Goal: Information Seeking & Learning: Find specific fact

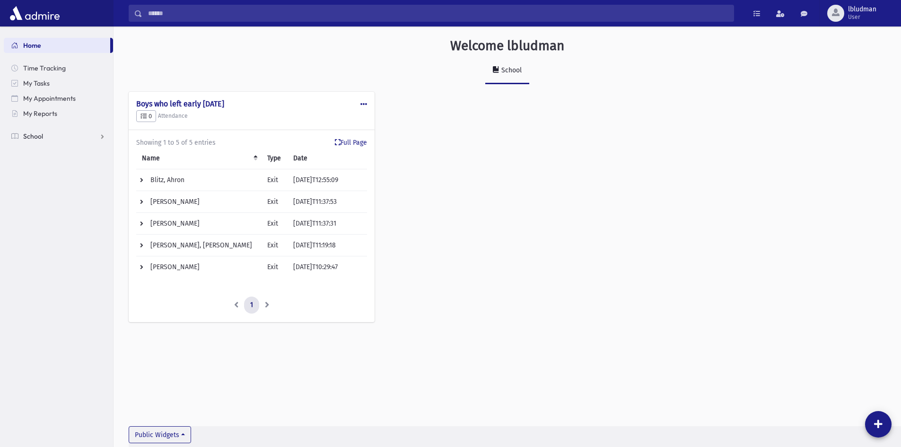
click at [42, 140] on link "School" at bounding box center [58, 136] width 109 height 15
click at [53, 145] on link "Students" at bounding box center [58, 151] width 109 height 15
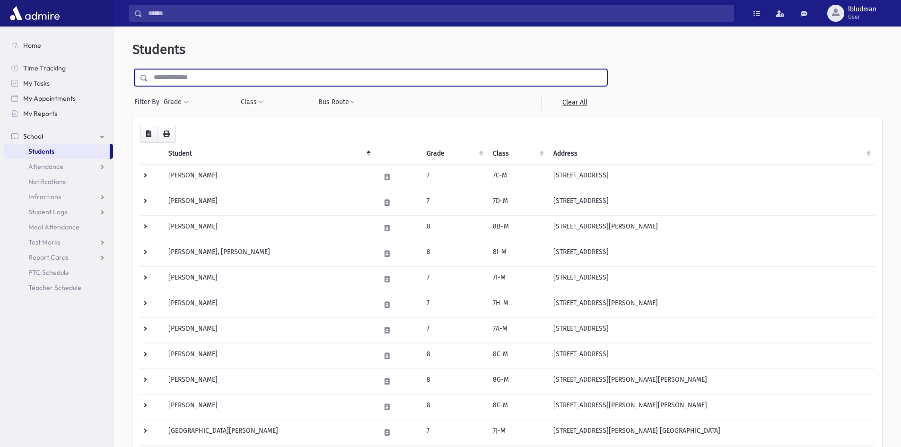
drag, startPoint x: 193, startPoint y: 79, endPoint x: 191, endPoint y: 73, distance: 6.3
click at [193, 81] on input "text" at bounding box center [377, 77] width 459 height 17
type input "**********"
click at [132, 69] on input "submit" at bounding box center [145, 75] width 26 height 13
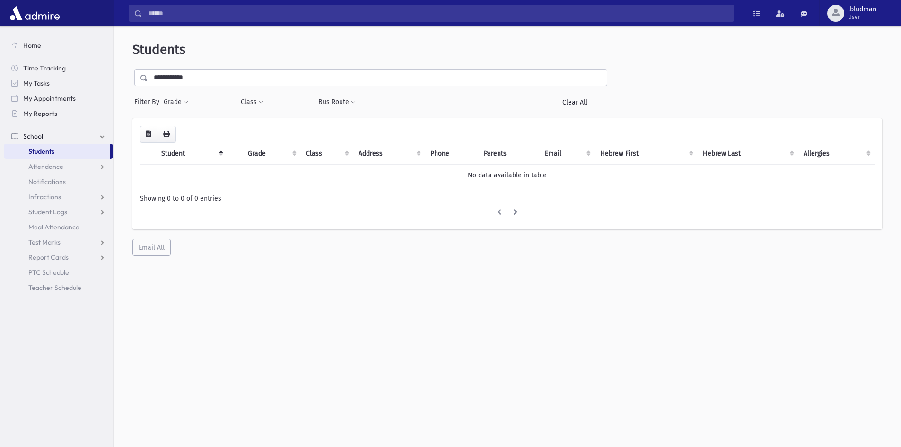
click at [160, 72] on input "**********" at bounding box center [377, 77] width 459 height 17
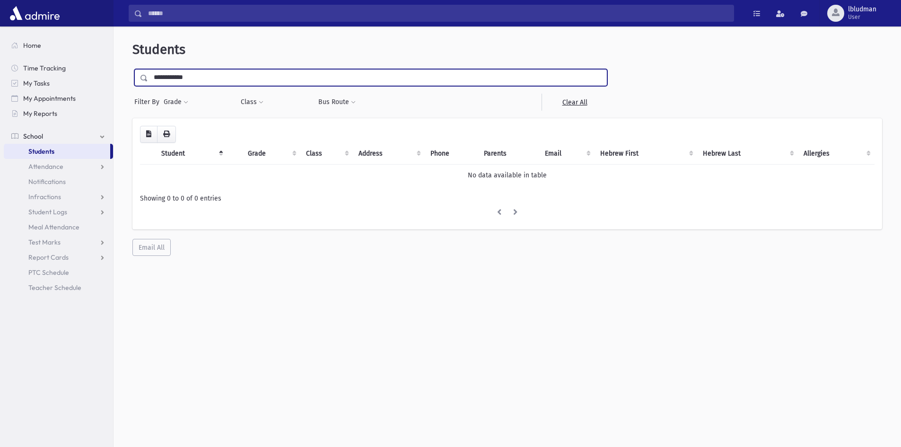
drag, startPoint x: 162, startPoint y: 75, endPoint x: 169, endPoint y: 81, distance: 9.7
click at [169, 81] on input "**********" at bounding box center [377, 77] width 459 height 17
type input "**********"
click at [132, 69] on input "submit" at bounding box center [145, 75] width 26 height 13
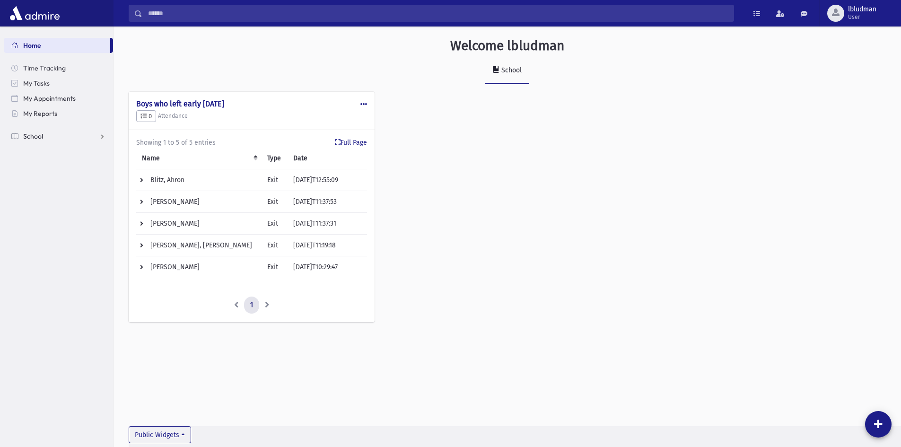
click at [23, 143] on link "School" at bounding box center [58, 136] width 109 height 15
click at [59, 179] on span "Notifications" at bounding box center [46, 181] width 37 height 9
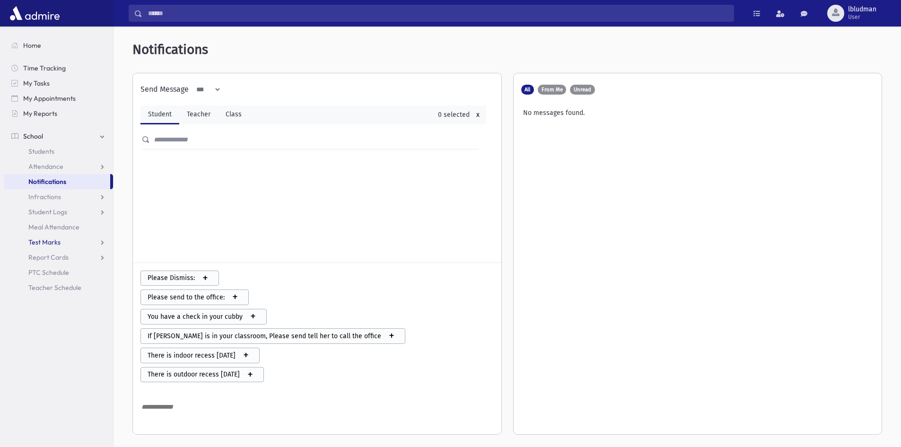
click at [84, 236] on link "Test Marks" at bounding box center [58, 241] width 109 height 15
click at [71, 285] on link "Report Cards" at bounding box center [58, 287] width 109 height 15
click at [81, 215] on link "Student Logs" at bounding box center [58, 211] width 109 height 15
click at [68, 221] on link "Entry" at bounding box center [58, 226] width 109 height 15
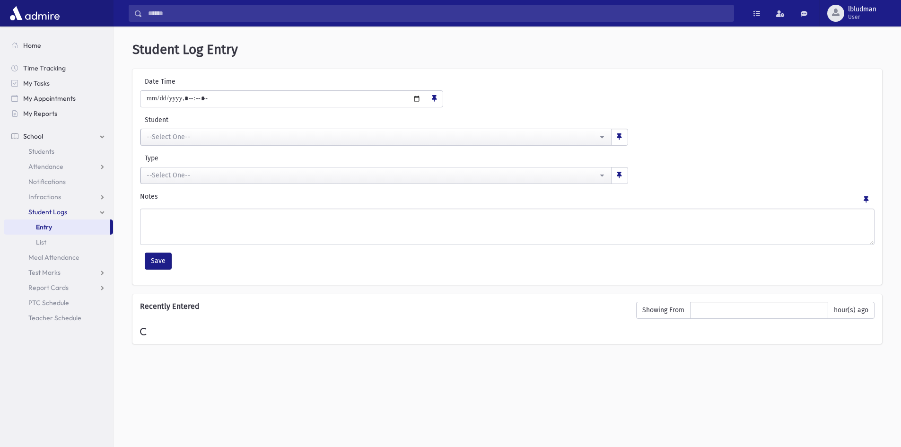
click at [65, 226] on link "Entry" at bounding box center [57, 226] width 106 height 15
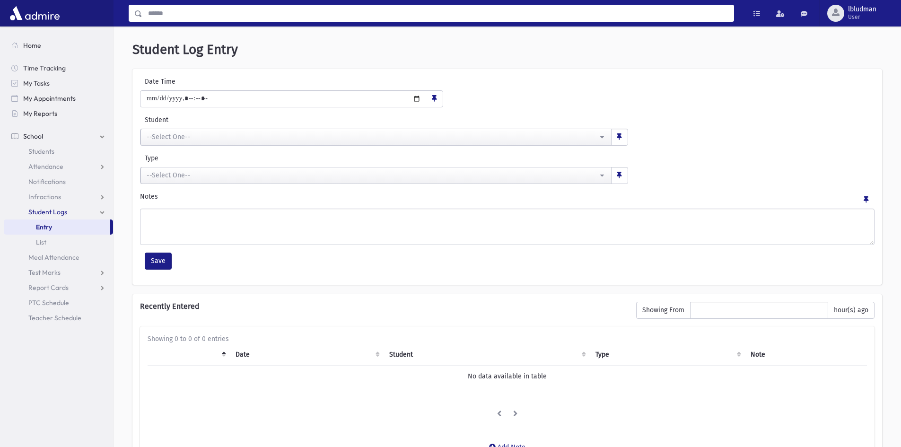
click at [150, 10] on input "Search" at bounding box center [437, 13] width 591 height 17
click at [51, 70] on span "Time Tracking" at bounding box center [44, 68] width 43 height 9
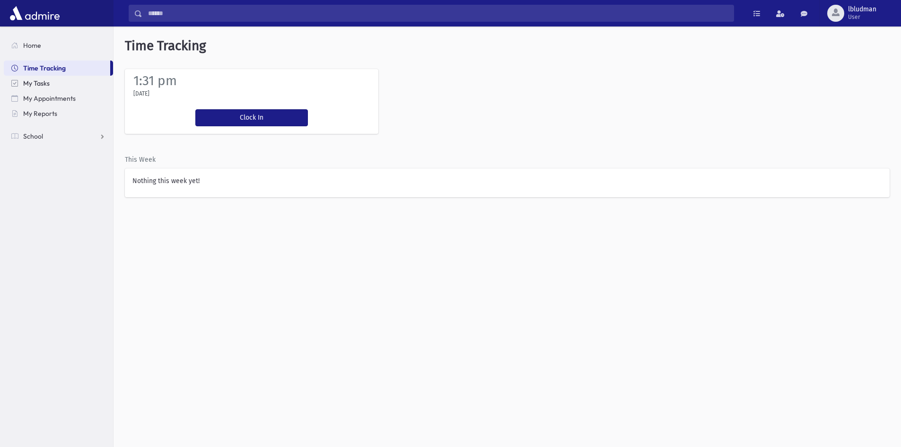
click at [42, 87] on link "My Tasks" at bounding box center [58, 83] width 109 height 15
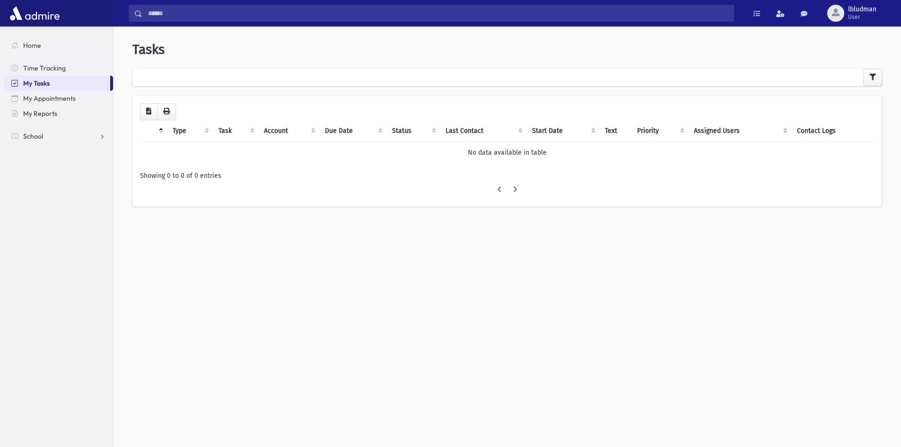
click at [50, 83] on link "My Tasks" at bounding box center [57, 83] width 106 height 15
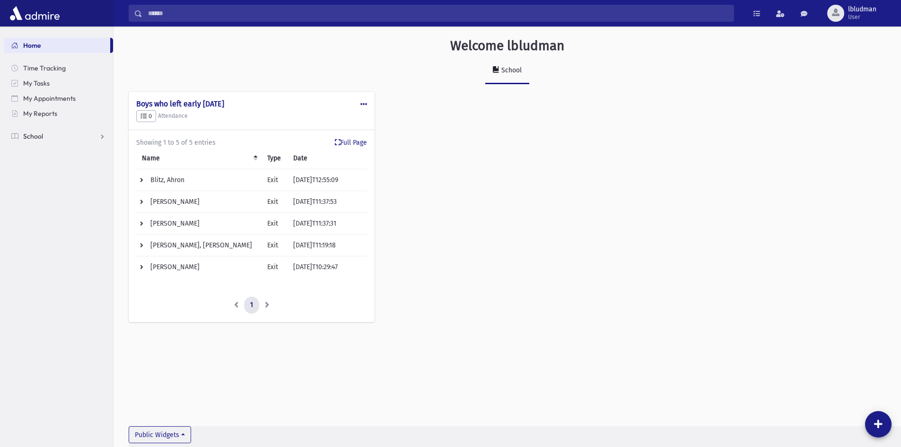
click at [43, 132] on link "School" at bounding box center [58, 136] width 109 height 15
click at [48, 164] on span "Attendance" at bounding box center [45, 166] width 35 height 9
click at [58, 179] on link "Entry" at bounding box center [58, 181] width 109 height 15
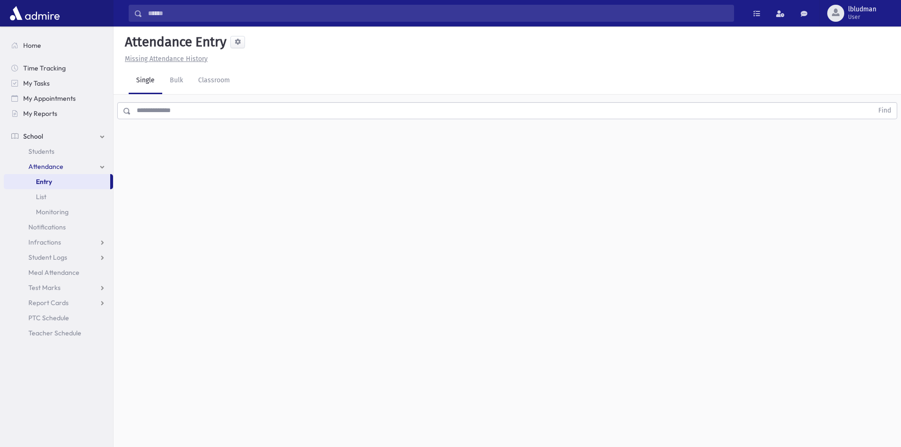
click at [173, 114] on input "text" at bounding box center [502, 110] width 742 height 17
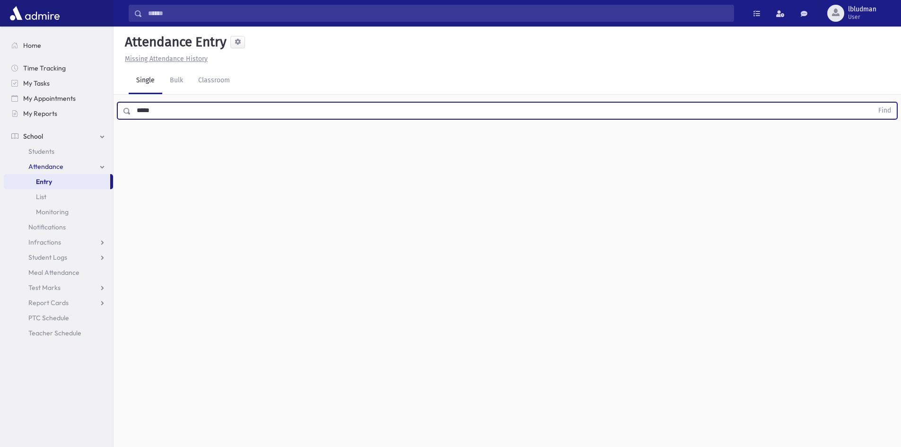
type input "*****"
click at [872, 103] on button "Find" at bounding box center [884, 111] width 24 height 16
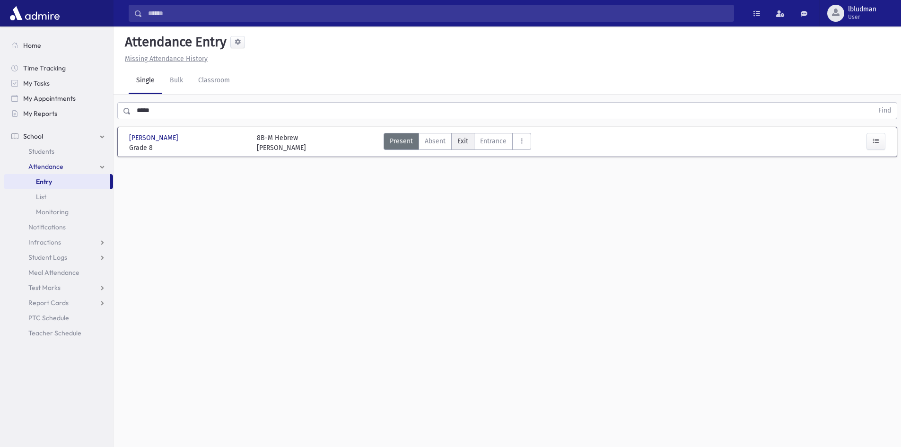
click at [459, 142] on span "Exit" at bounding box center [462, 141] width 11 height 10
click at [462, 138] on span "Exit" at bounding box center [462, 141] width 11 height 10
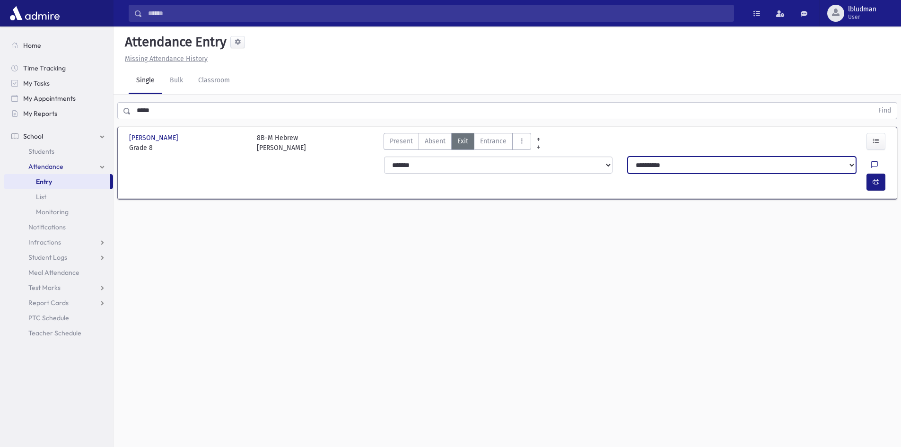
click at [841, 168] on select "**********" at bounding box center [741, 164] width 228 height 17
select select "**********"
click at [627, 156] on select "**********" at bounding box center [741, 164] width 228 height 17
click at [846, 167] on div "**********" at bounding box center [748, 164] width 243 height 17
click at [871, 163] on icon at bounding box center [874, 165] width 7 height 8
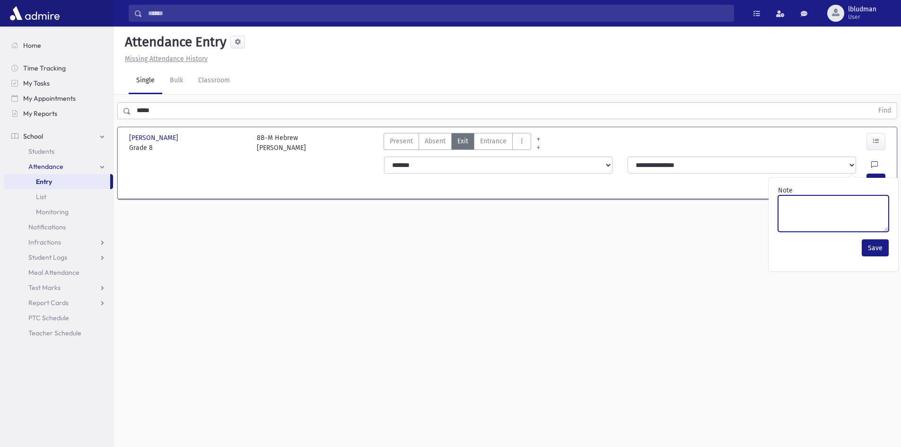
click at [785, 203] on textarea "Note" at bounding box center [833, 213] width 111 height 36
click at [789, 202] on textarea "Note" at bounding box center [833, 213] width 111 height 36
type textarea "****"
click at [872, 251] on button "Save" at bounding box center [874, 247] width 27 height 17
click at [877, 155] on div "**********" at bounding box center [635, 174] width 515 height 42
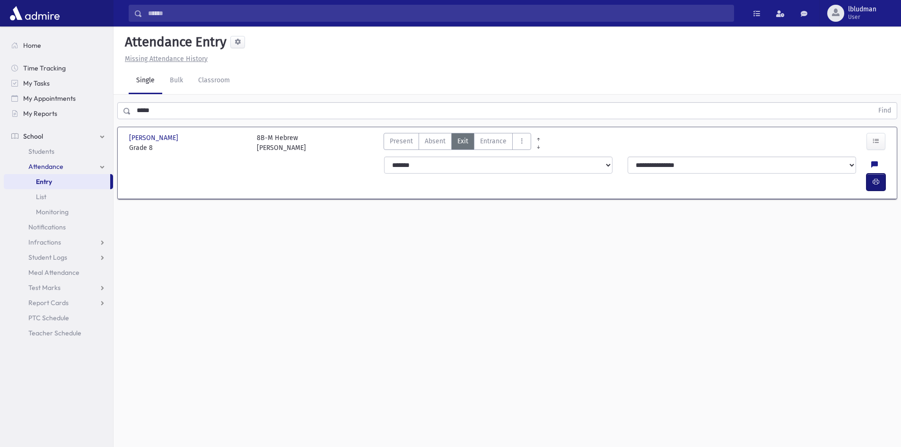
click at [877, 178] on icon "button" at bounding box center [875, 182] width 7 height 8
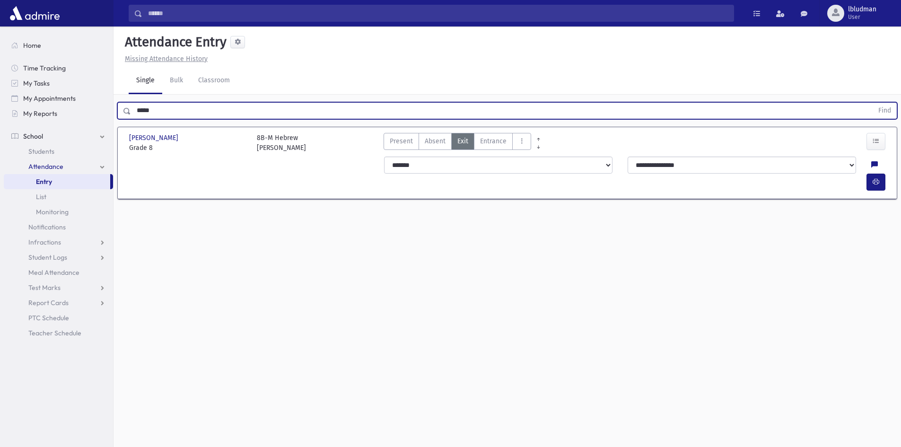
click at [182, 106] on input "*****" at bounding box center [502, 110] width 742 height 17
drag, startPoint x: 163, startPoint y: 109, endPoint x: 89, endPoint y: 113, distance: 74.3
click at [89, 113] on div "Search Results Students" at bounding box center [450, 234] width 901 height 468
type input "**********"
click at [872, 103] on button "Find" at bounding box center [884, 111] width 24 height 16
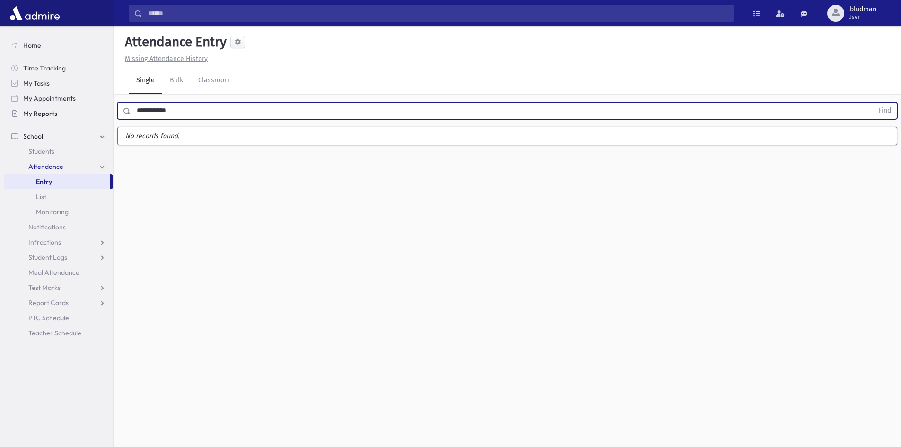
drag, startPoint x: 192, startPoint y: 118, endPoint x: 105, endPoint y: 127, distance: 86.9
click at [103, 120] on div "Search Results Students" at bounding box center [450, 234] width 901 height 468
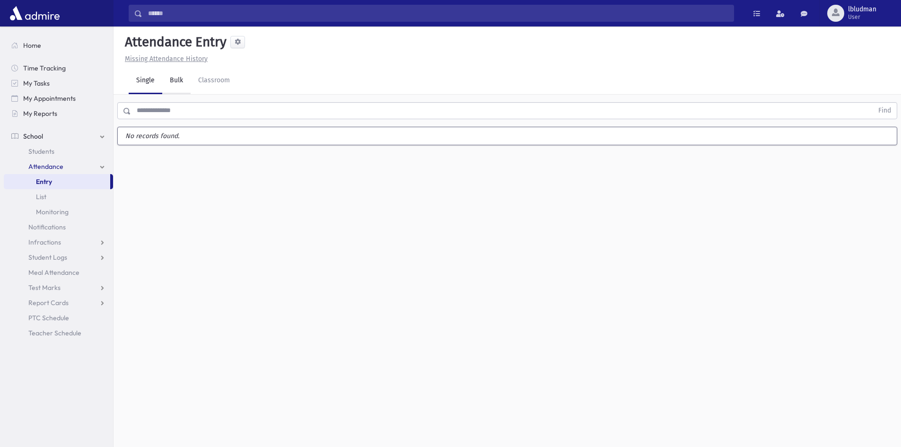
click at [173, 77] on link "Bulk" at bounding box center [176, 81] width 28 height 26
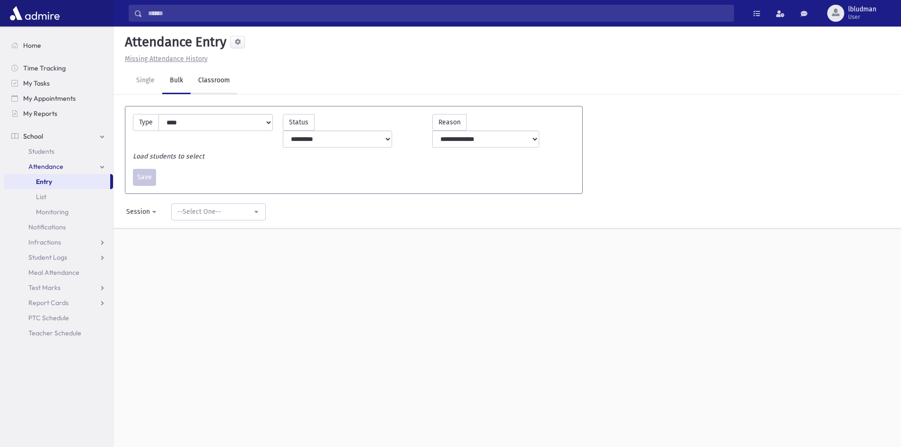
click at [217, 86] on link "Classroom" at bounding box center [214, 81] width 47 height 26
click at [137, 80] on link "Single" at bounding box center [146, 81] width 34 height 26
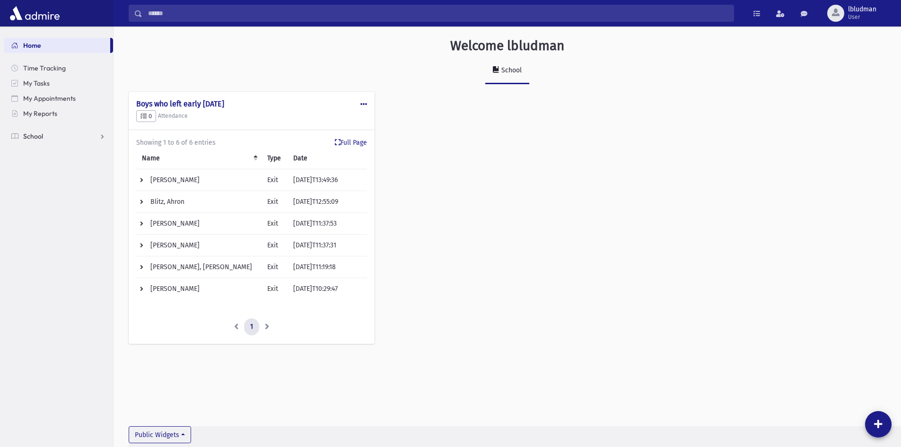
click at [56, 143] on link "School" at bounding box center [58, 136] width 109 height 15
click at [50, 157] on link "Students" at bounding box center [58, 151] width 109 height 15
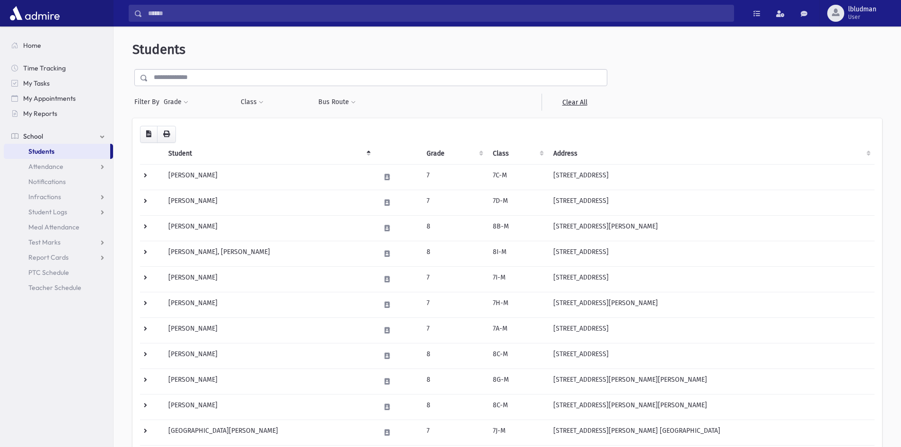
drag, startPoint x: 210, startPoint y: 78, endPoint x: 219, endPoint y: 66, distance: 15.6
click at [211, 77] on input "text" at bounding box center [377, 77] width 459 height 17
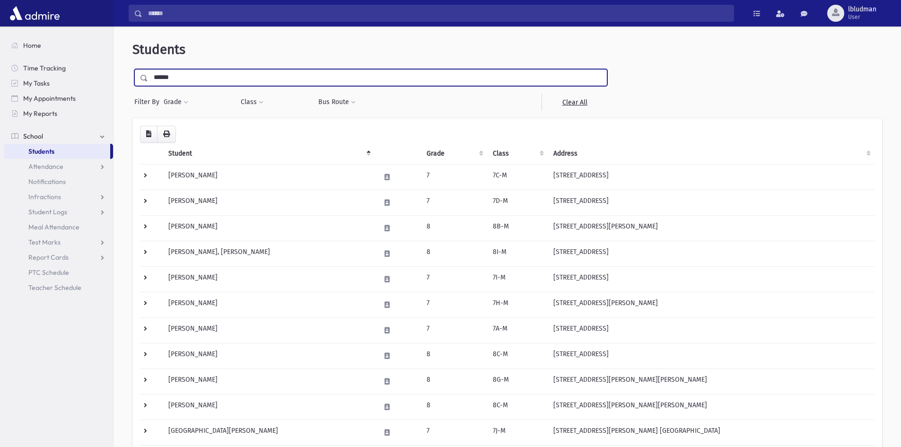
type input "******"
click at [132, 69] on input "submit" at bounding box center [145, 75] width 26 height 13
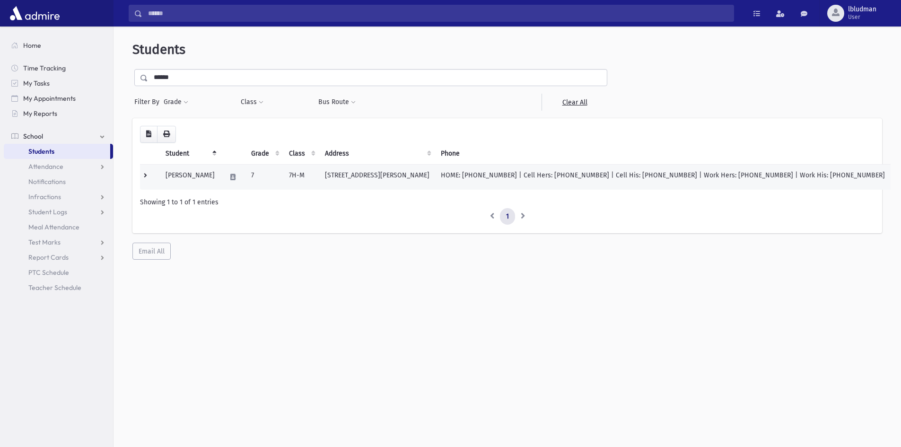
click at [175, 175] on td "[PERSON_NAME]" at bounding box center [190, 177] width 61 height 26
click at [197, 174] on td "[PERSON_NAME]" at bounding box center [190, 177] width 61 height 26
click at [181, 176] on td "[PERSON_NAME]" at bounding box center [190, 177] width 61 height 26
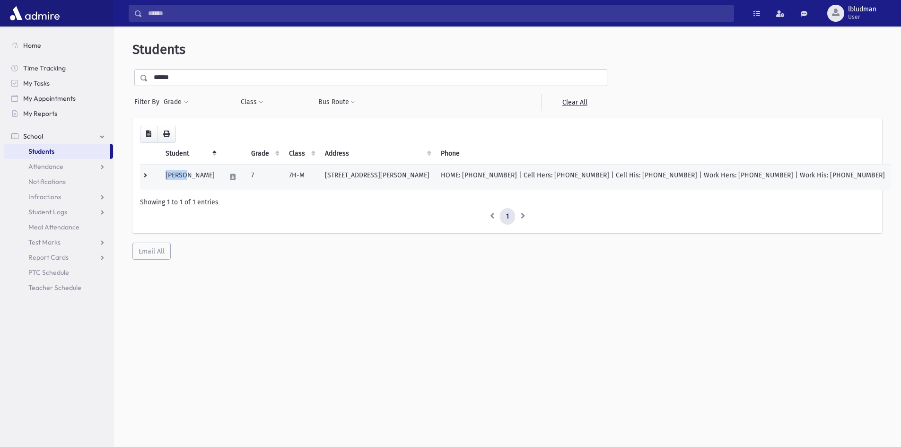
click at [181, 176] on td "[PERSON_NAME]" at bounding box center [190, 177] width 61 height 26
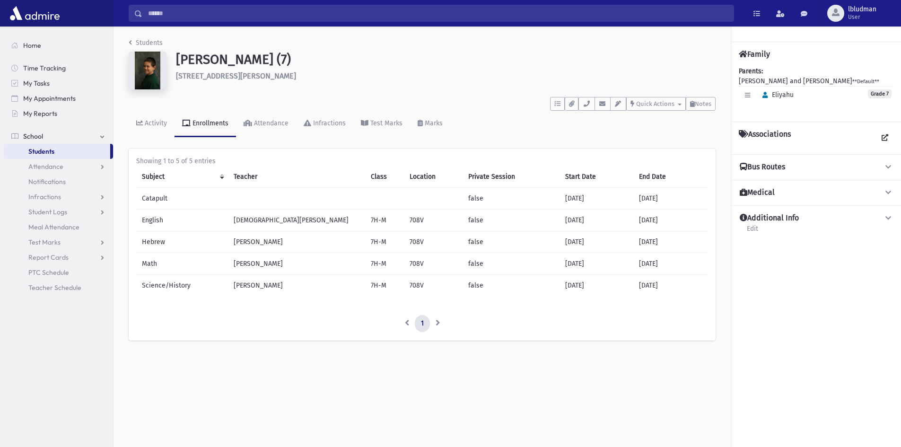
click at [142, 74] on img at bounding box center [148, 71] width 38 height 38
click at [147, 68] on img at bounding box center [148, 71] width 38 height 38
drag, startPoint x: 147, startPoint y: 68, endPoint x: 145, endPoint y: 60, distance: 7.8
click at [145, 60] on img at bounding box center [148, 71] width 38 height 38
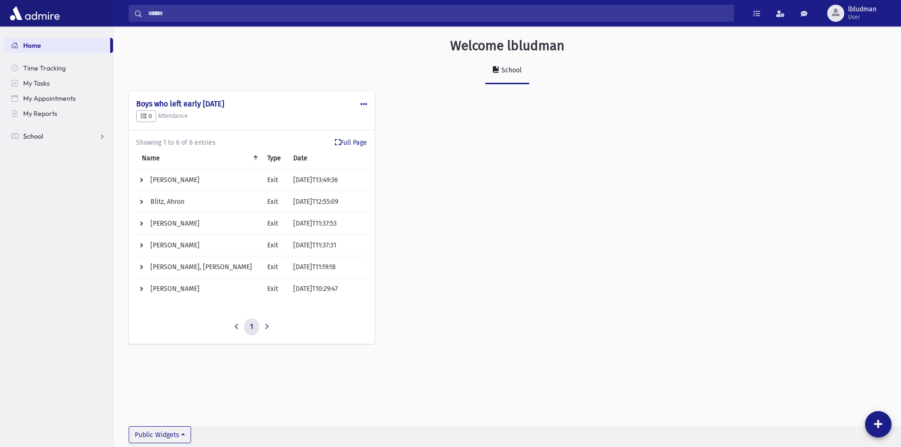
click at [37, 138] on span "School" at bounding box center [33, 136] width 20 height 9
click at [55, 183] on span "Notifications" at bounding box center [46, 181] width 37 height 9
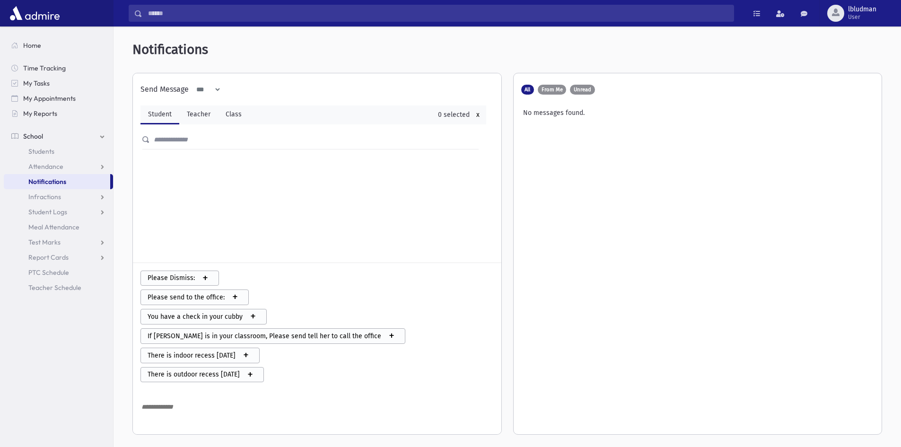
click at [575, 82] on div "All From Me Unread No messages found." at bounding box center [697, 253] width 368 height 361
click at [577, 85] on label "Unread" at bounding box center [582, 90] width 25 height 10
click at [551, 95] on div "All From Me Unread No messages found." at bounding box center [697, 253] width 368 height 361
click at [548, 91] on span "From Me" at bounding box center [551, 89] width 21 height 5
click at [525, 91] on span "All" at bounding box center [527, 89] width 6 height 5
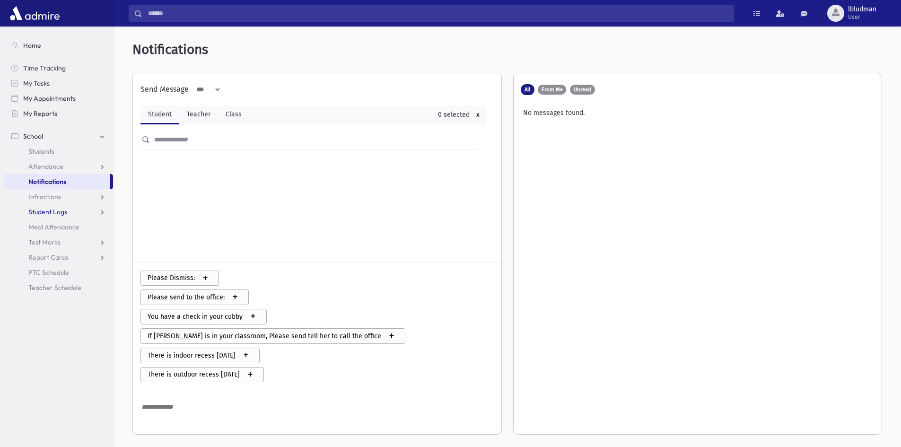
click at [60, 218] on link "Student Logs" at bounding box center [58, 211] width 109 height 15
click at [65, 290] on span "Report Cards" at bounding box center [48, 287] width 40 height 9
click at [61, 333] on span "PTC Schedule" at bounding box center [48, 333] width 41 height 9
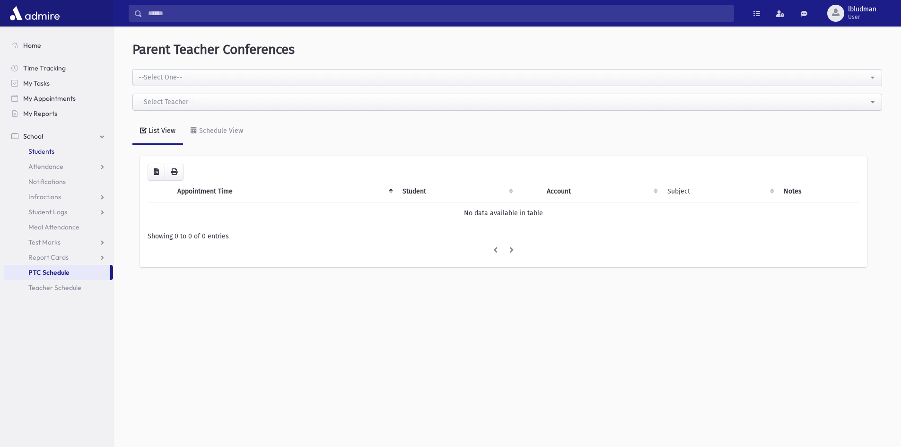
click at [64, 149] on link "Students" at bounding box center [58, 151] width 109 height 15
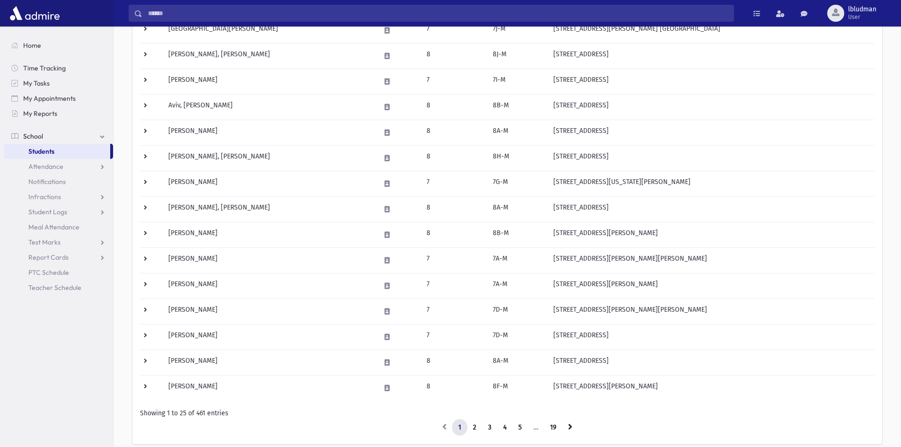
scroll to position [458, 0]
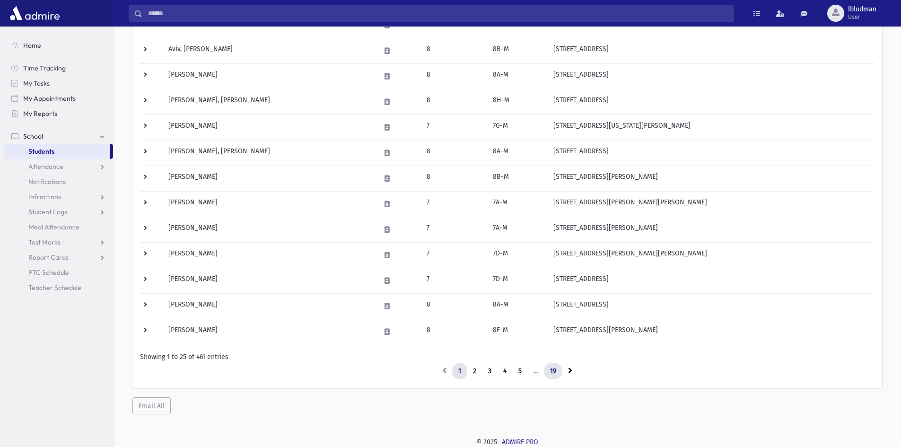
click at [555, 371] on link "19" at bounding box center [553, 371] width 18 height 17
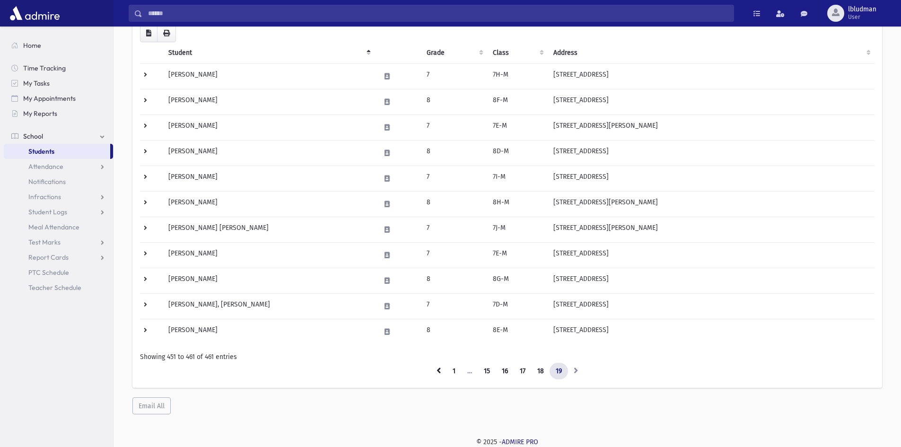
scroll to position [101, 0]
click at [556, 370] on link "19" at bounding box center [558, 371] width 18 height 17
click at [577, 369] on li at bounding box center [576, 371] width 16 height 17
drag, startPoint x: 575, startPoint y: 369, endPoint x: 553, endPoint y: 376, distance: 23.3
click at [575, 370] on li at bounding box center [576, 371] width 16 height 17
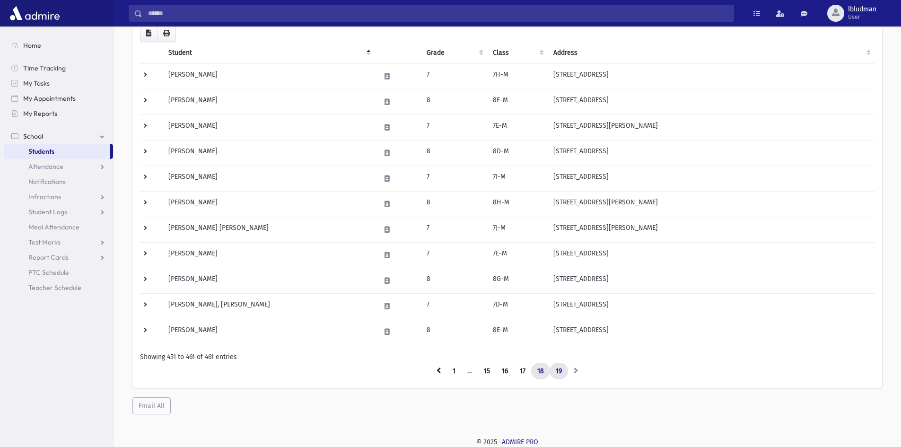
click at [544, 367] on link "18" at bounding box center [540, 371] width 19 height 17
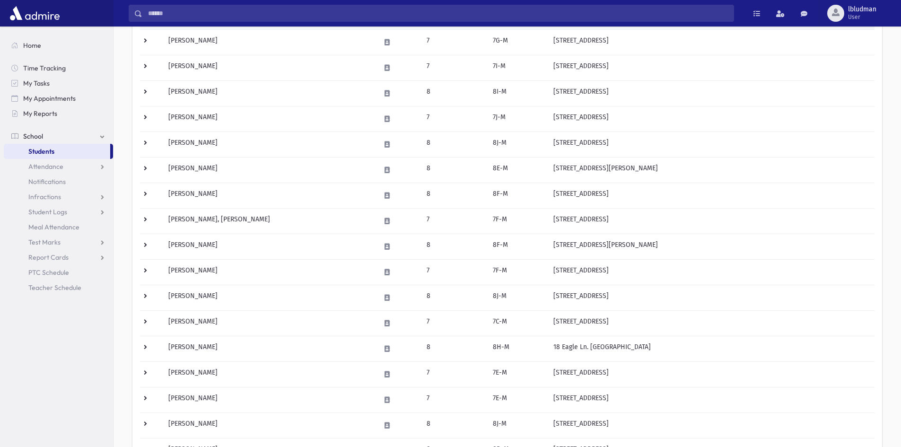
scroll to position [222, 0]
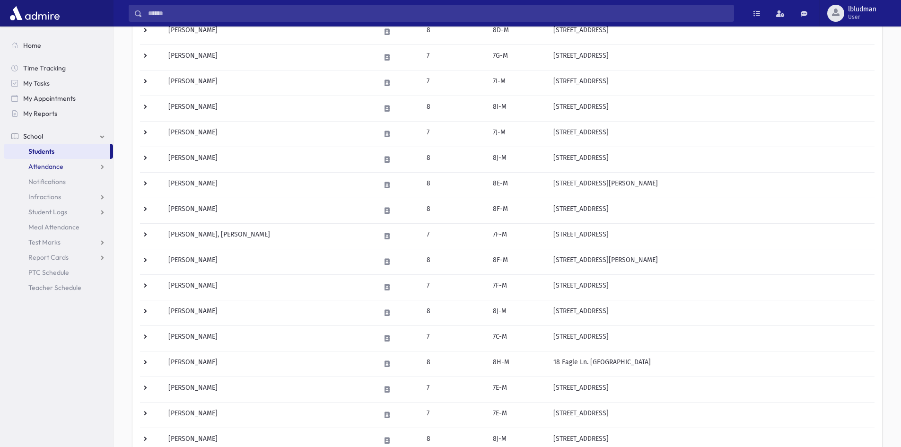
click at [51, 161] on link "Attendance" at bounding box center [58, 166] width 109 height 15
click at [56, 147] on link "Students" at bounding box center [57, 151] width 106 height 15
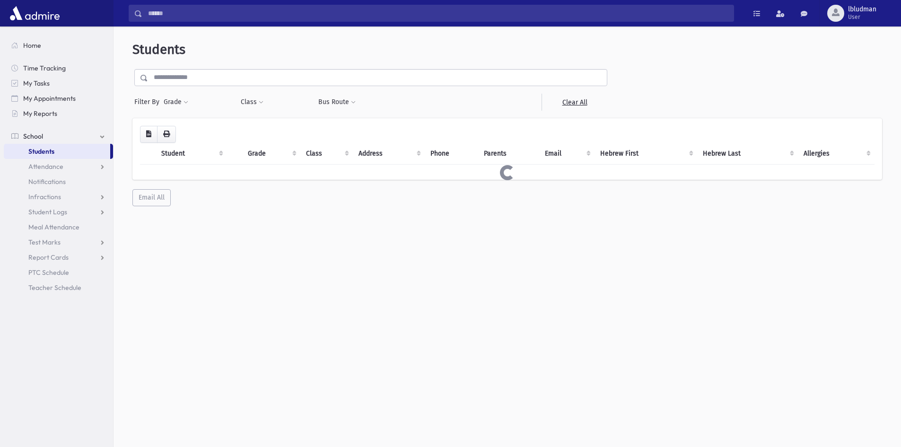
click at [201, 13] on input "Search" at bounding box center [437, 13] width 591 height 17
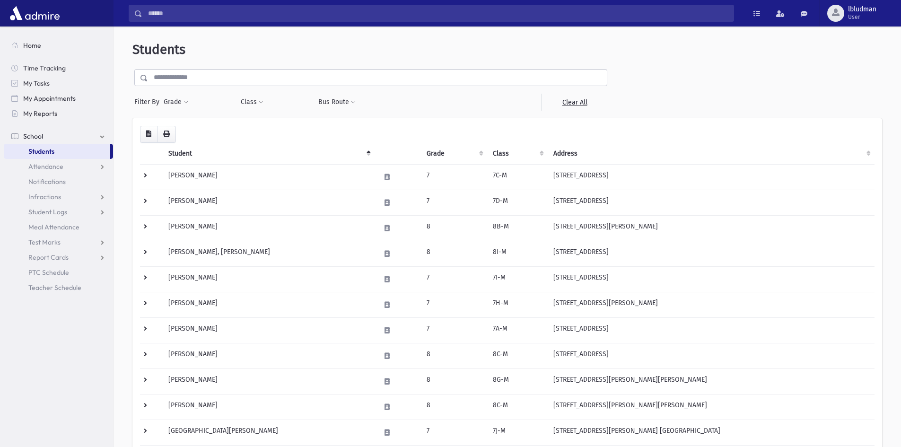
click at [189, 74] on input "text" at bounding box center [377, 77] width 459 height 17
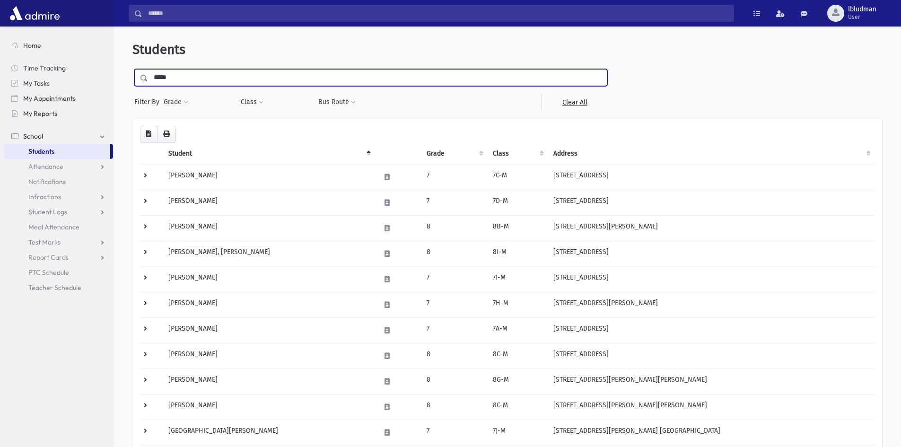
click at [594, 77] on input "*****" at bounding box center [377, 77] width 459 height 17
click at [66, 165] on link "Attendance" at bounding box center [58, 166] width 109 height 15
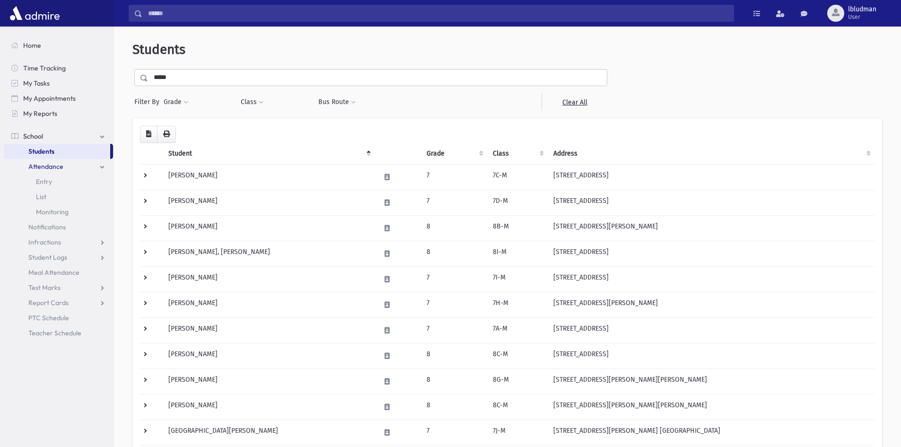
click at [67, 133] on link "School" at bounding box center [58, 136] width 109 height 15
click at [182, 81] on input "*****" at bounding box center [377, 77] width 459 height 17
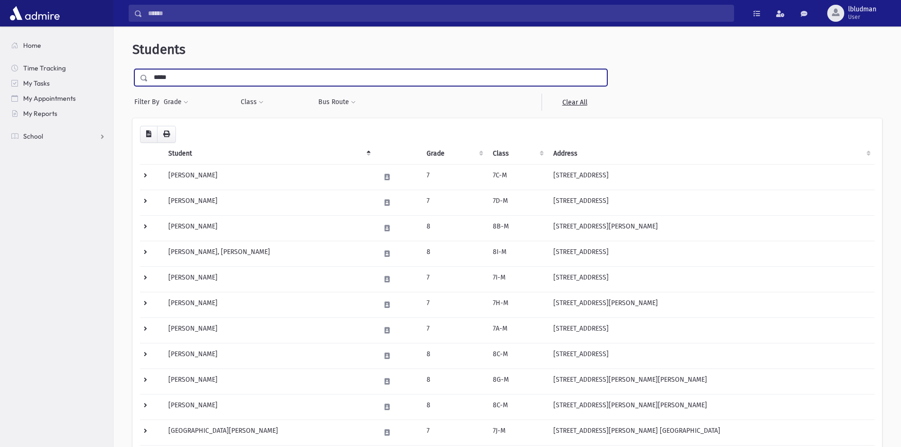
type input "*********"
click at [132, 69] on input "submit" at bounding box center [145, 75] width 26 height 13
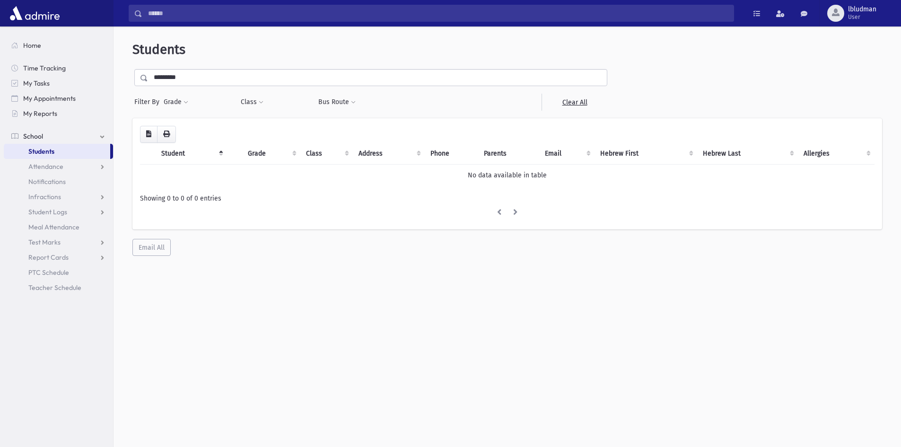
click at [186, 76] on input "*********" at bounding box center [377, 77] width 459 height 17
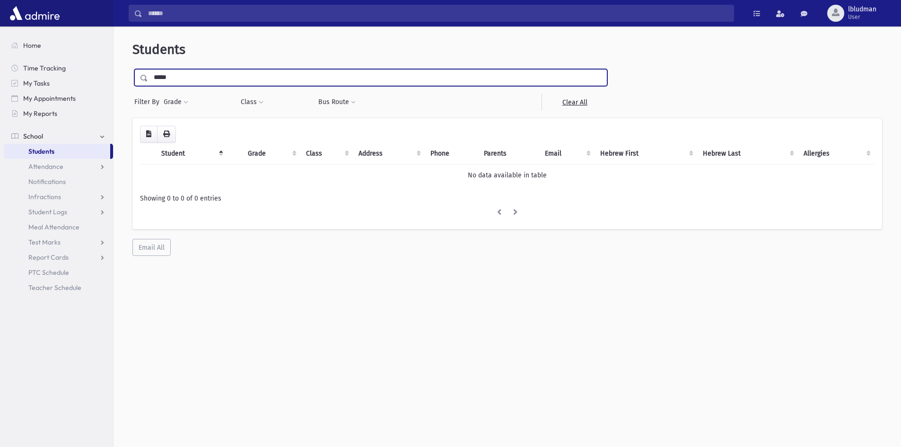
type input "*****"
click at [132, 69] on input "submit" at bounding box center [145, 75] width 26 height 13
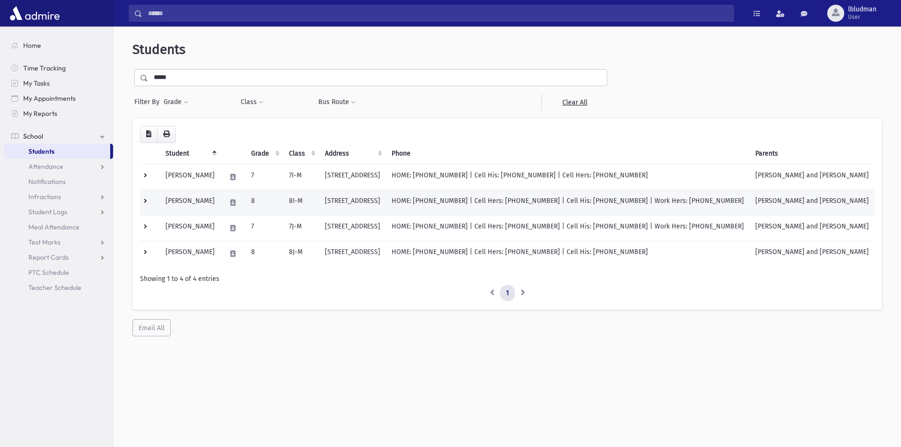
click at [185, 201] on td "[PERSON_NAME]" at bounding box center [190, 203] width 61 height 26
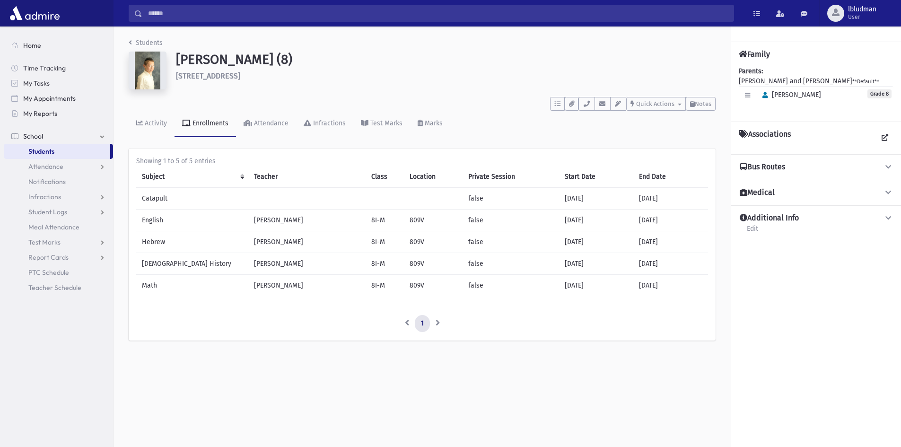
click at [150, 76] on img at bounding box center [148, 71] width 38 height 38
drag, startPoint x: 150, startPoint y: 76, endPoint x: 149, endPoint y: 68, distance: 8.1
click at [153, 70] on img at bounding box center [148, 71] width 38 height 38
click at [145, 70] on img at bounding box center [148, 71] width 38 height 38
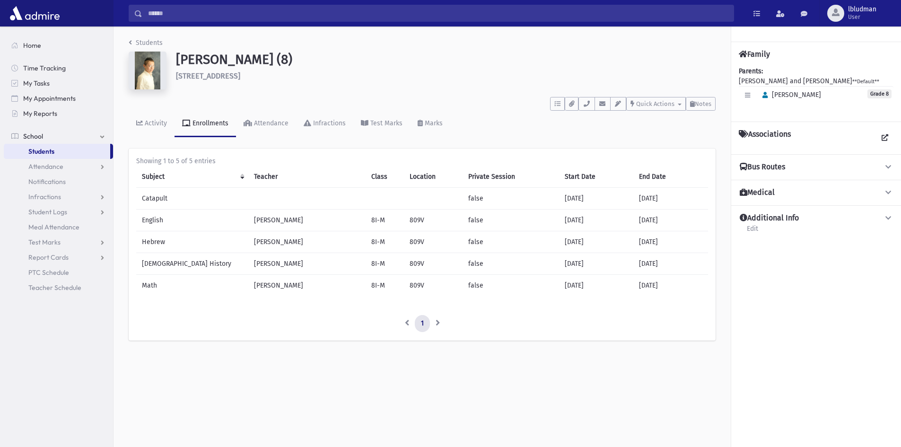
click at [145, 70] on img at bounding box center [148, 71] width 38 height 38
click at [149, 79] on img at bounding box center [148, 71] width 38 height 38
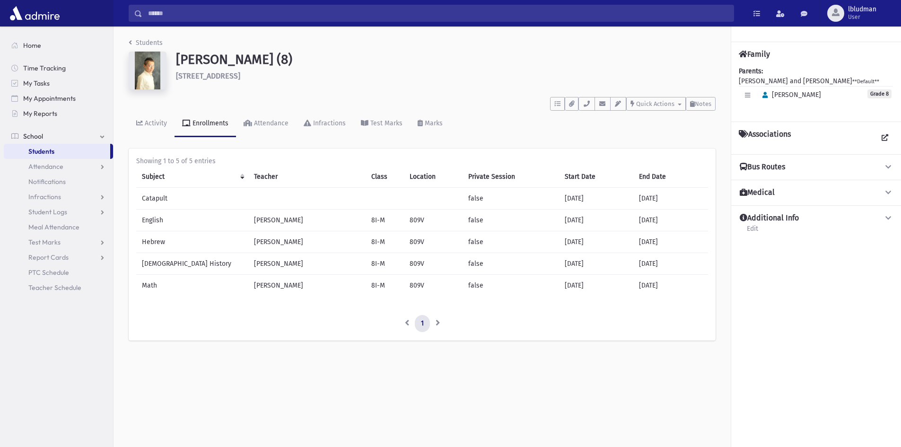
click at [146, 75] on img at bounding box center [148, 71] width 38 height 38
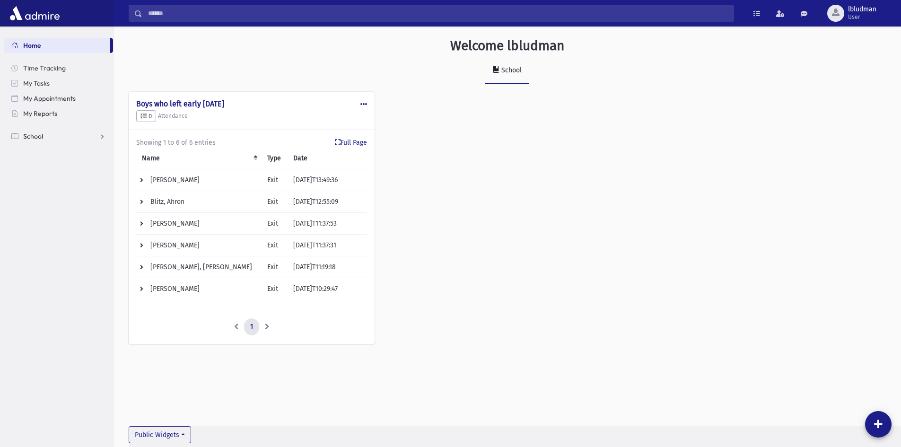
click at [57, 134] on link "School" at bounding box center [58, 136] width 109 height 15
click at [57, 154] on link "Students" at bounding box center [58, 151] width 109 height 15
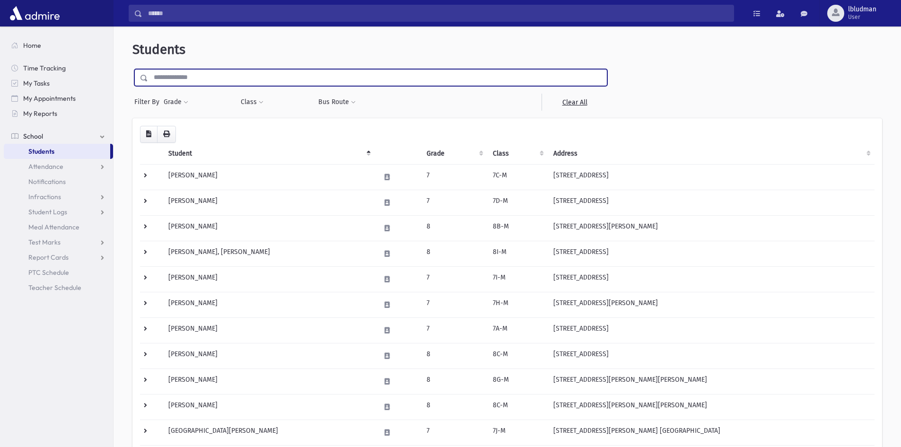
click at [198, 85] on input "text" at bounding box center [377, 77] width 459 height 17
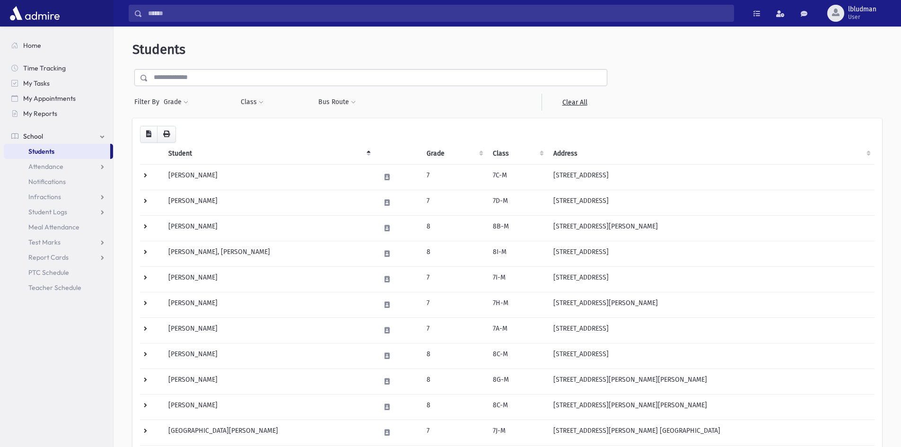
click at [166, 87] on div "Filter By Grade * * * * * * * * * * Filter Class ** *** ** **** **** **** **** …" at bounding box center [370, 90] width 477 height 42
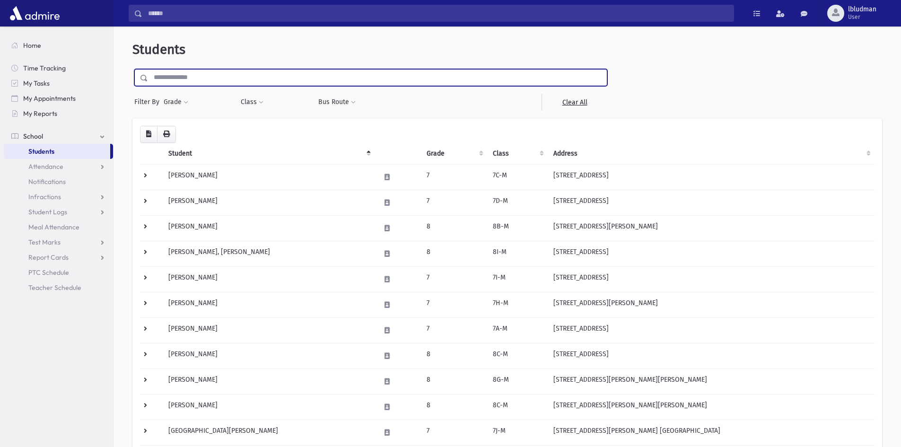
click at [213, 74] on input "text" at bounding box center [377, 77] width 459 height 17
type input "*********"
click at [132, 69] on input "submit" at bounding box center [145, 75] width 26 height 13
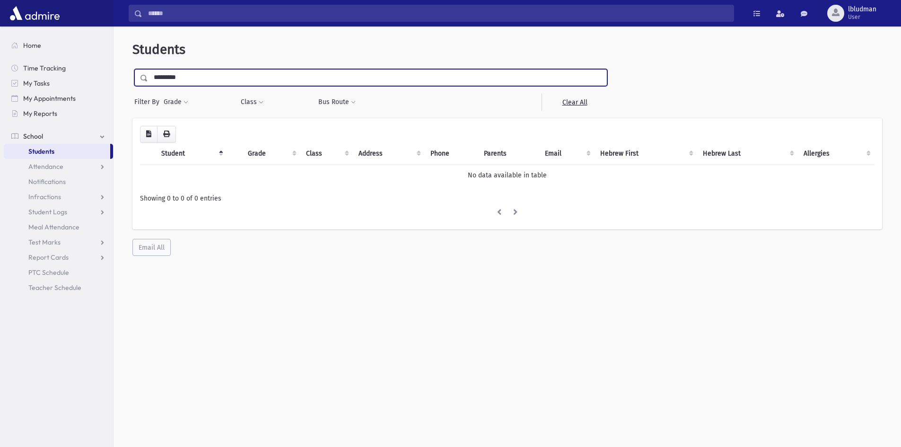
drag, startPoint x: 186, startPoint y: 82, endPoint x: 136, endPoint y: 78, distance: 50.7
click at [136, 78] on div "*********" at bounding box center [370, 77] width 473 height 17
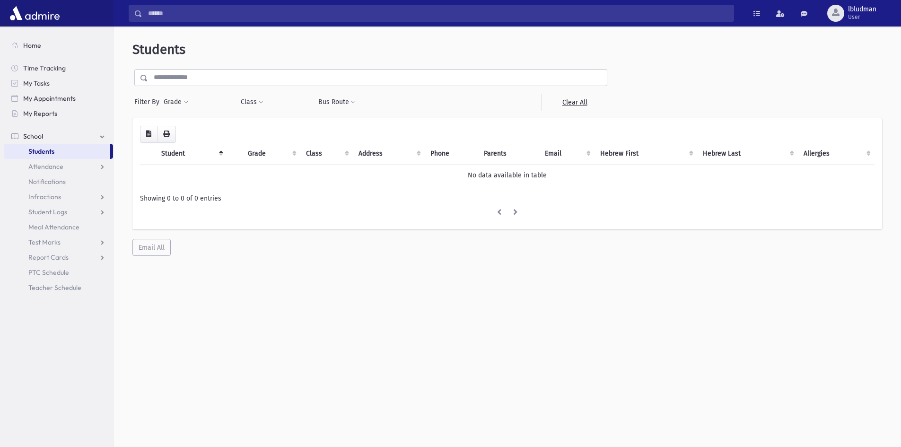
drag, startPoint x: 381, startPoint y: 251, endPoint x: 612, endPoint y: 390, distance: 270.2
click at [612, 391] on div "Students Filter By Grade * * * * * * * * * * Filter Class ** ***" at bounding box center [506, 240] width 787 height 420
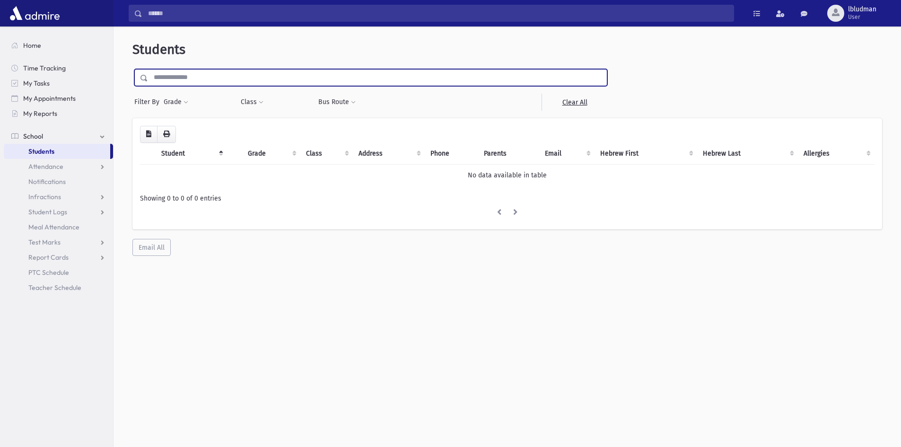
click at [189, 70] on input "text" at bounding box center [377, 77] width 459 height 17
type input "*****"
click at [132, 69] on input "submit" at bounding box center [145, 75] width 26 height 13
drag, startPoint x: 179, startPoint y: 78, endPoint x: 161, endPoint y: 78, distance: 18.4
click at [161, 78] on input "*****" at bounding box center [377, 77] width 459 height 17
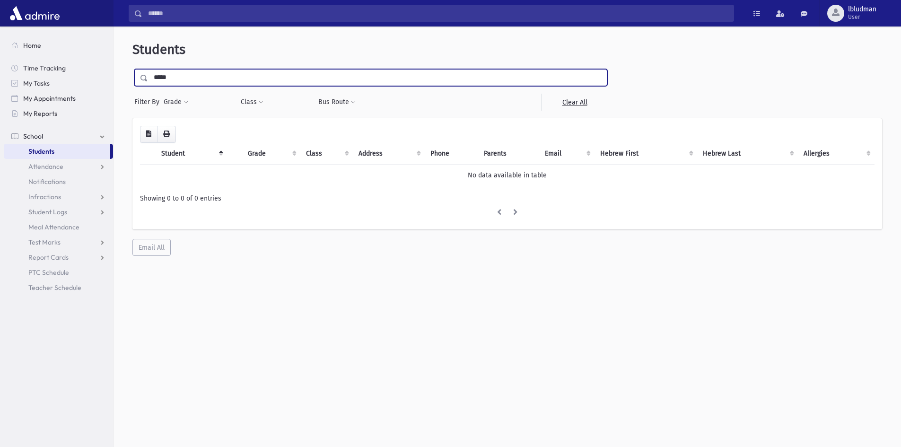
type input "*****"
click at [132, 69] on input "submit" at bounding box center [145, 75] width 26 height 13
drag, startPoint x: 170, startPoint y: 92, endPoint x: 144, endPoint y: 104, distance: 28.6
click at [144, 104] on div "***** Filter By Grade * * * * * * * * * * Filter Class ** *** ** **** **** ****" at bounding box center [370, 90] width 477 height 42
type input "****"
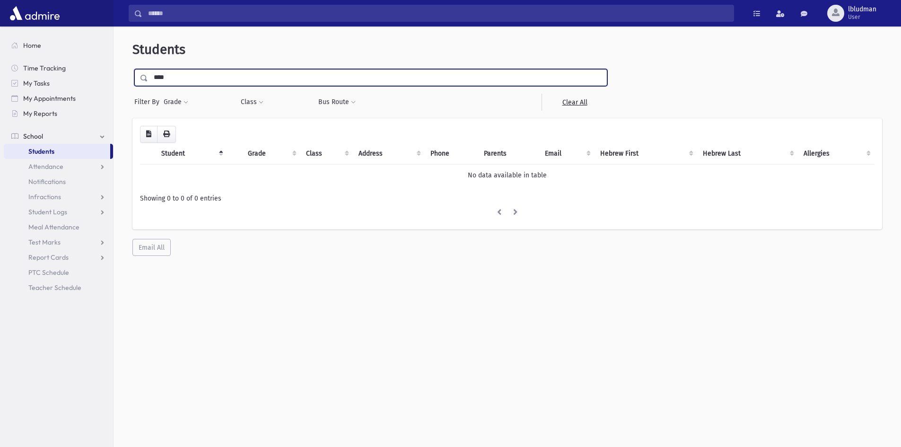
click at [132, 69] on input "submit" at bounding box center [145, 75] width 26 height 13
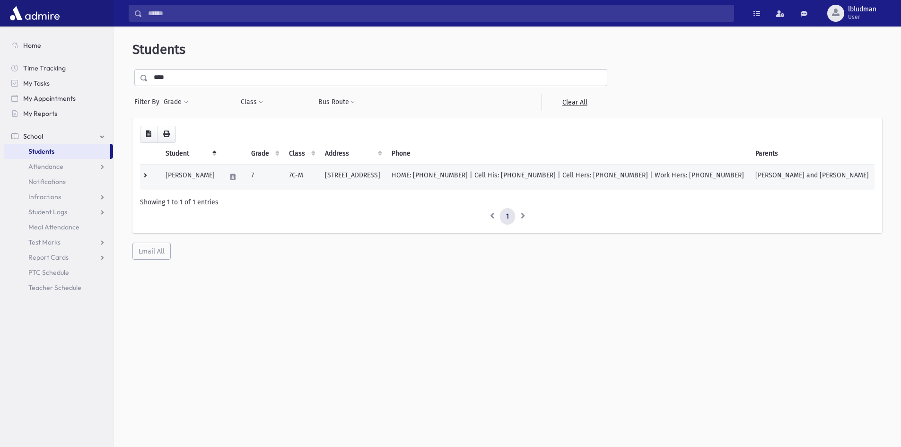
click at [193, 171] on td "Wolff, Eliyahu" at bounding box center [190, 177] width 61 height 26
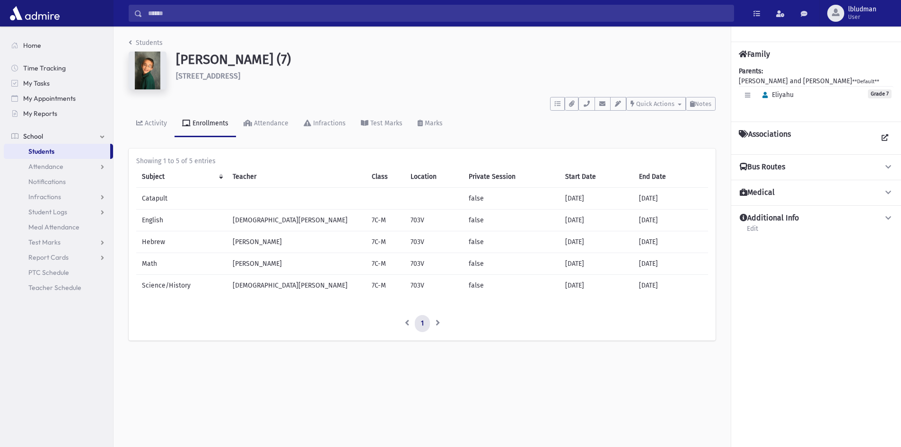
click at [742, 129] on div "Associations" at bounding box center [816, 137] width 170 height 33
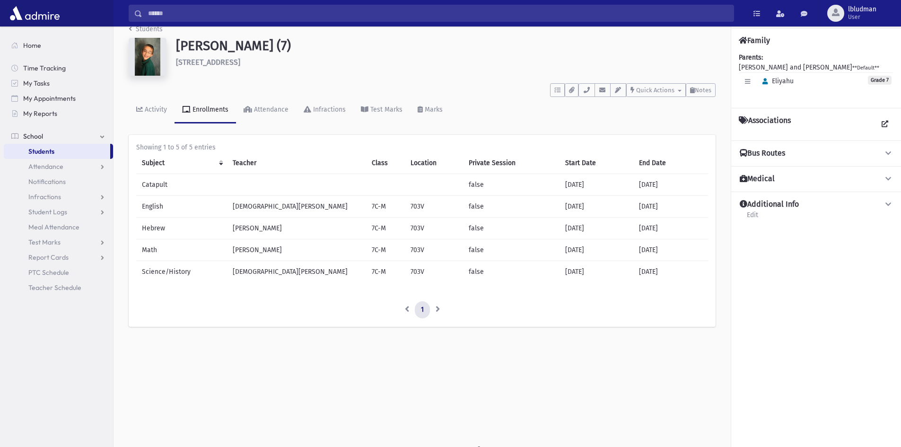
scroll to position [21, 0]
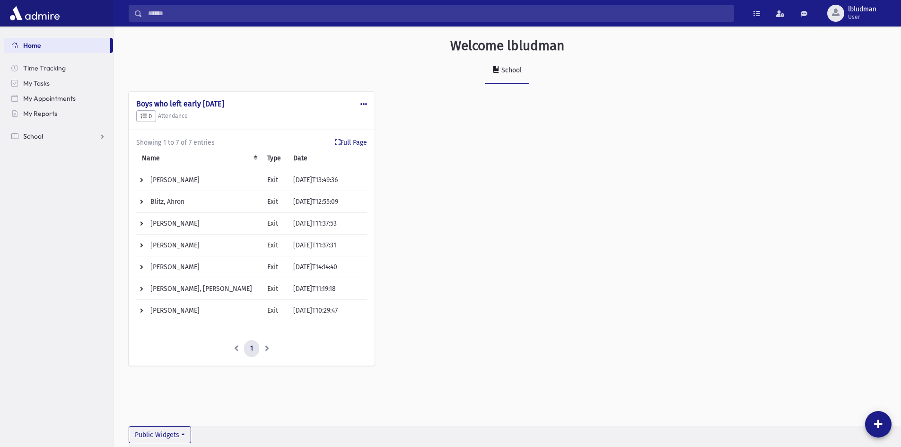
click at [38, 130] on link "School" at bounding box center [58, 136] width 109 height 15
click at [42, 144] on link "Students" at bounding box center [58, 151] width 109 height 15
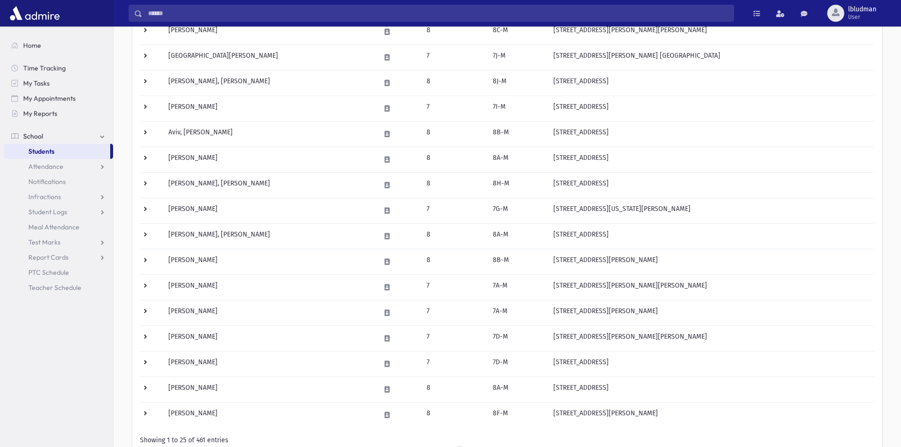
scroll to position [458, 0]
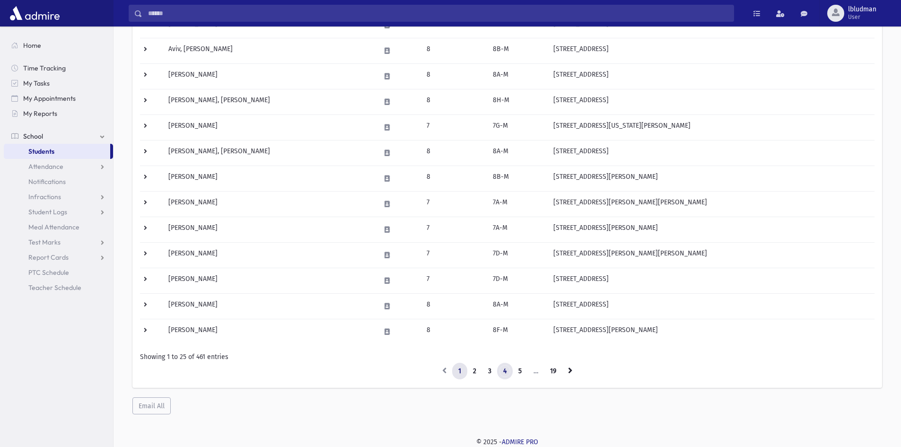
click at [503, 369] on link "4" at bounding box center [505, 371] width 16 height 17
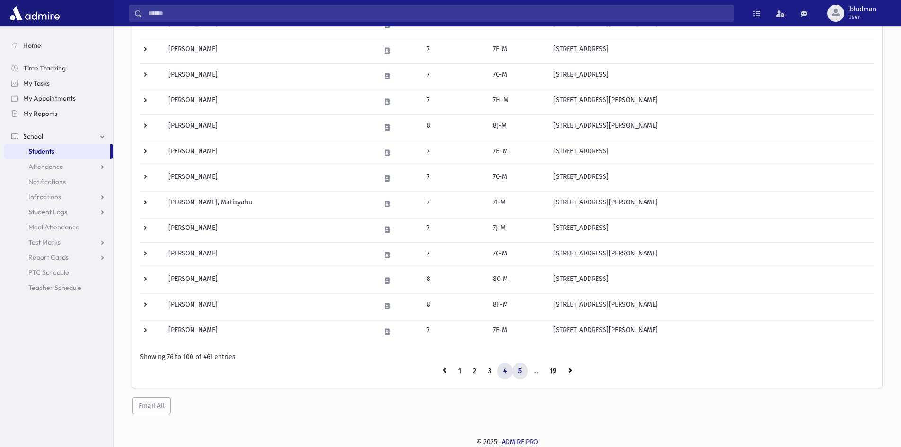
click at [515, 364] on link "5" at bounding box center [520, 371] width 16 height 17
click at [519, 370] on link "6" at bounding box center [521, 371] width 16 height 17
click at [518, 372] on link "6" at bounding box center [521, 371] width 16 height 17
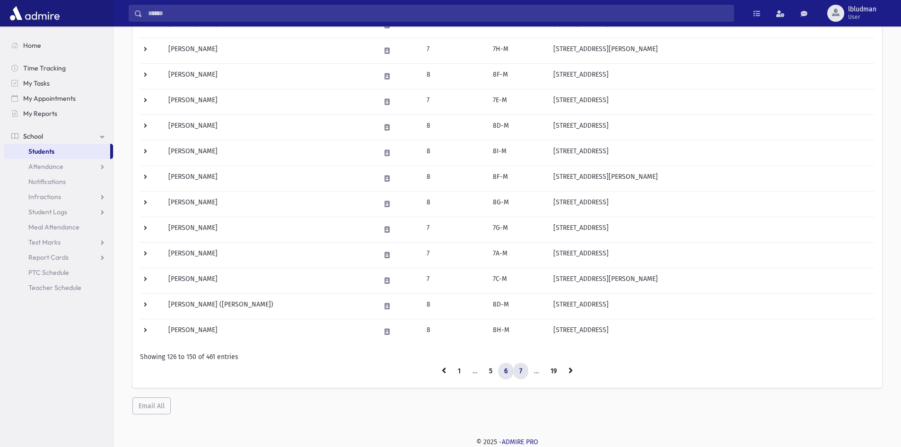
click at [517, 370] on link "7" at bounding box center [520, 371] width 15 height 17
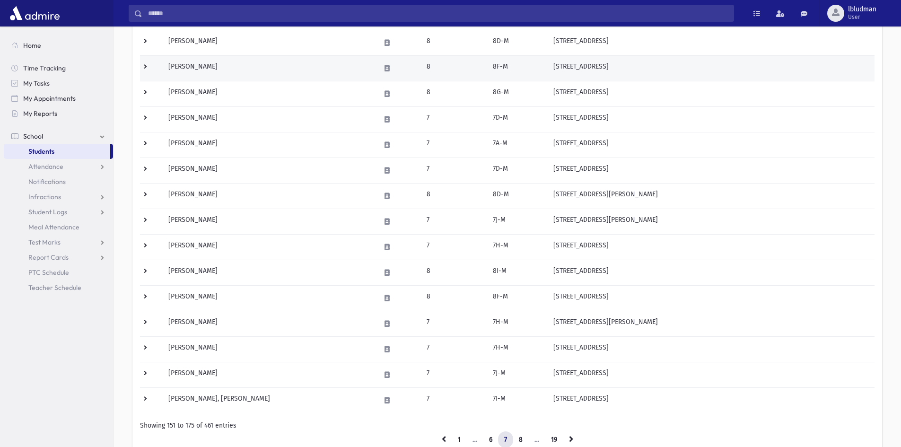
scroll to position [458, 0]
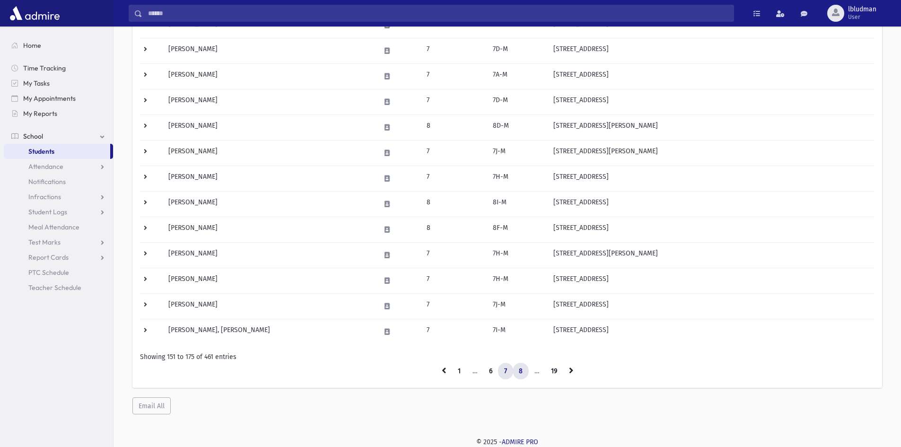
click at [524, 373] on link "8" at bounding box center [520, 371] width 16 height 17
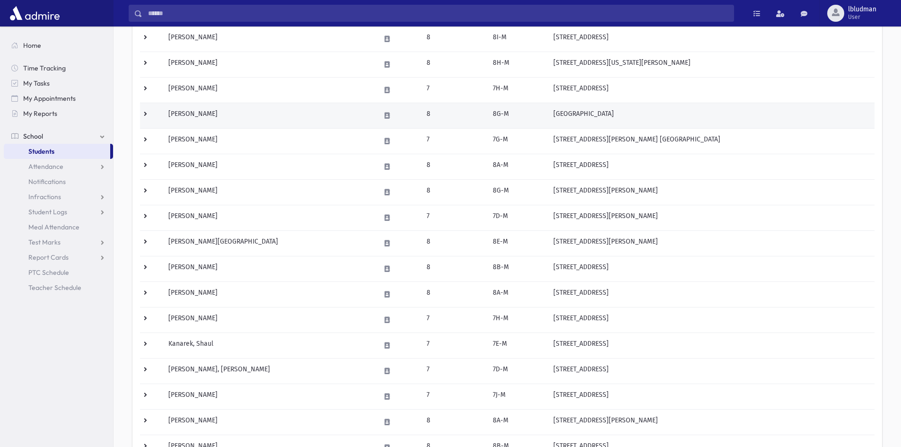
click at [558, 113] on td "1414 Towers Street Lakewood, NJ 08701" at bounding box center [710, 116] width 327 height 26
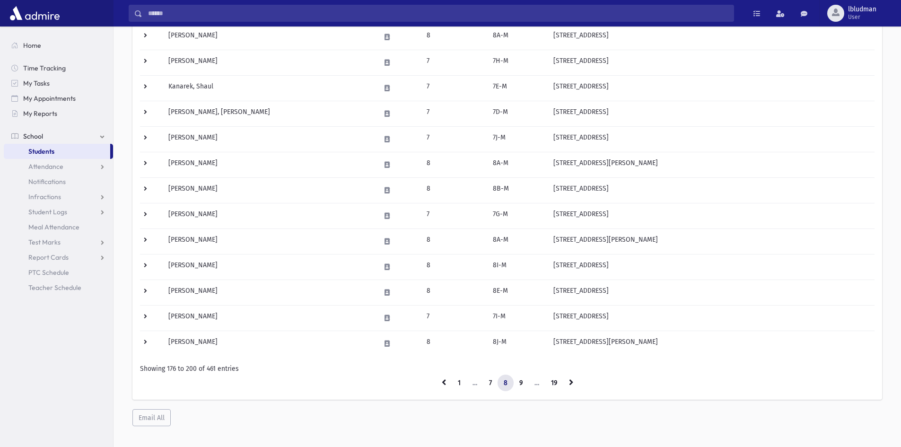
scroll to position [458, 0]
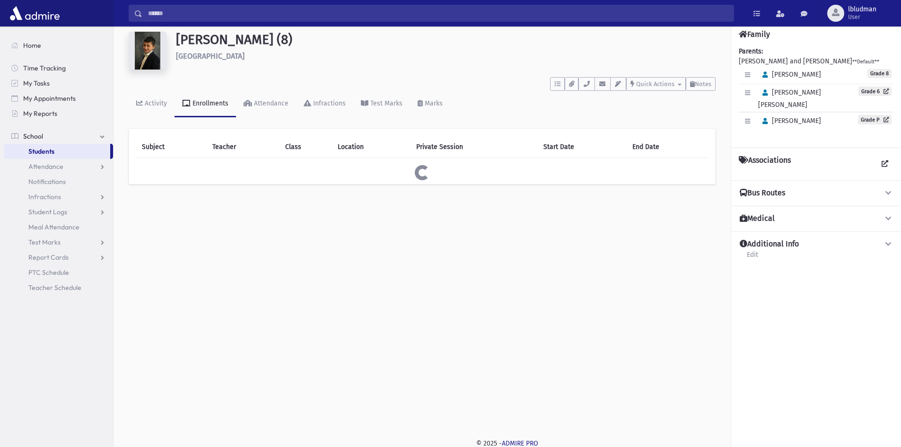
scroll to position [21, 0]
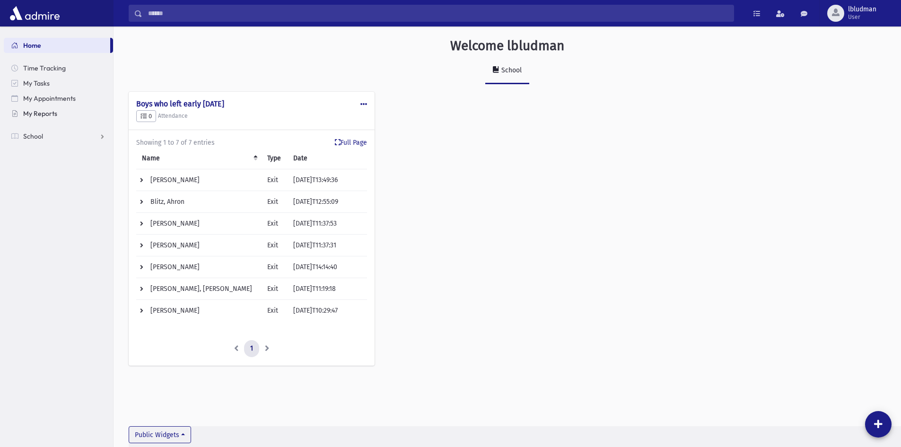
click at [61, 109] on link "My Reports" at bounding box center [58, 113] width 109 height 15
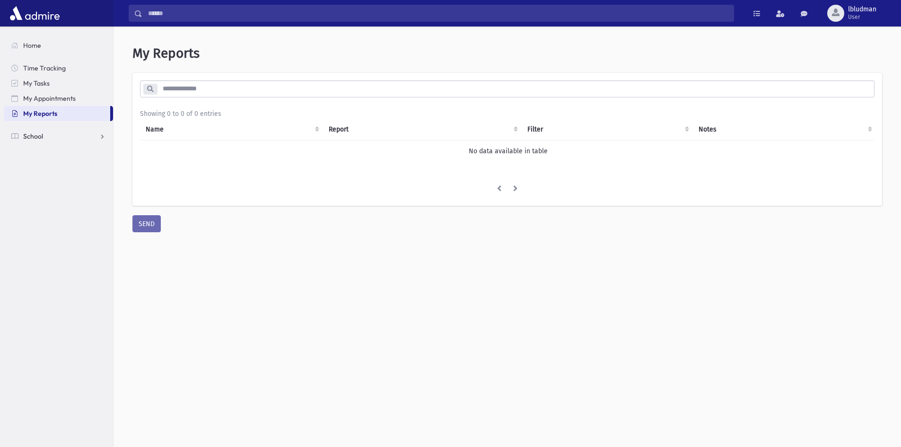
click at [61, 129] on link "School" at bounding box center [58, 136] width 109 height 15
click at [71, 151] on link "Students" at bounding box center [58, 151] width 109 height 15
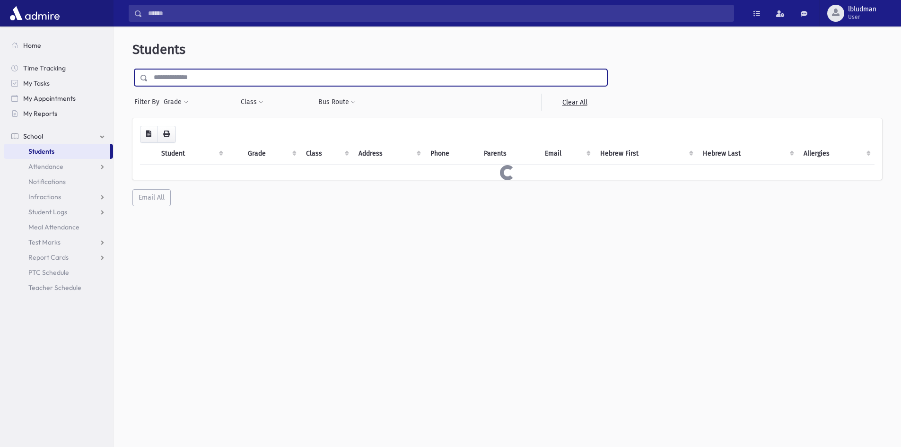
click at [199, 84] on input "text" at bounding box center [377, 77] width 459 height 17
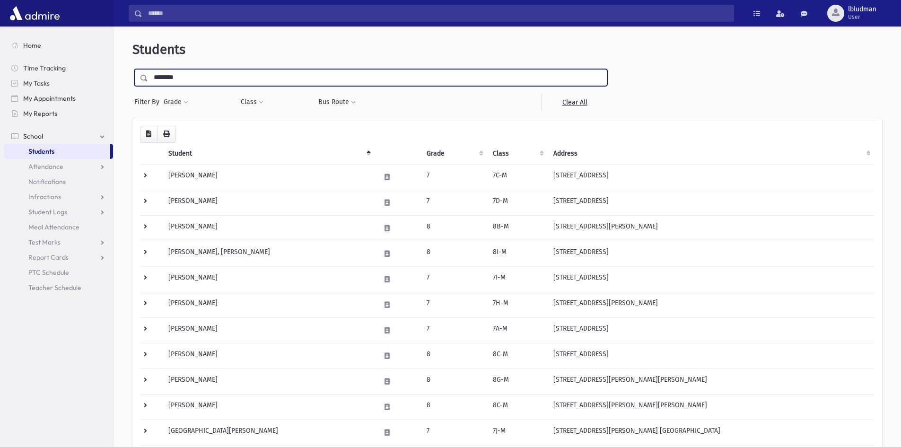
type input "********"
click at [132, 69] on input "submit" at bounding box center [145, 75] width 26 height 13
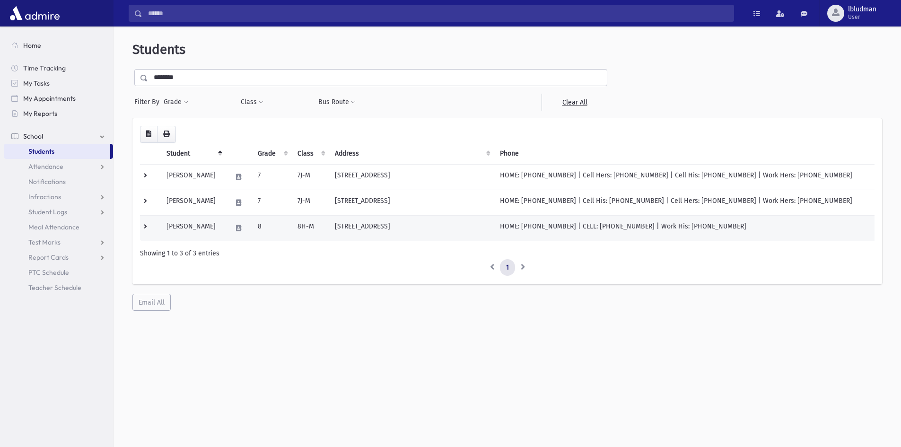
click at [200, 225] on td "[PERSON_NAME]" at bounding box center [193, 228] width 65 height 26
click at [146, 225] on td at bounding box center [150, 228] width 21 height 26
